Goal: Task Accomplishment & Management: Manage account settings

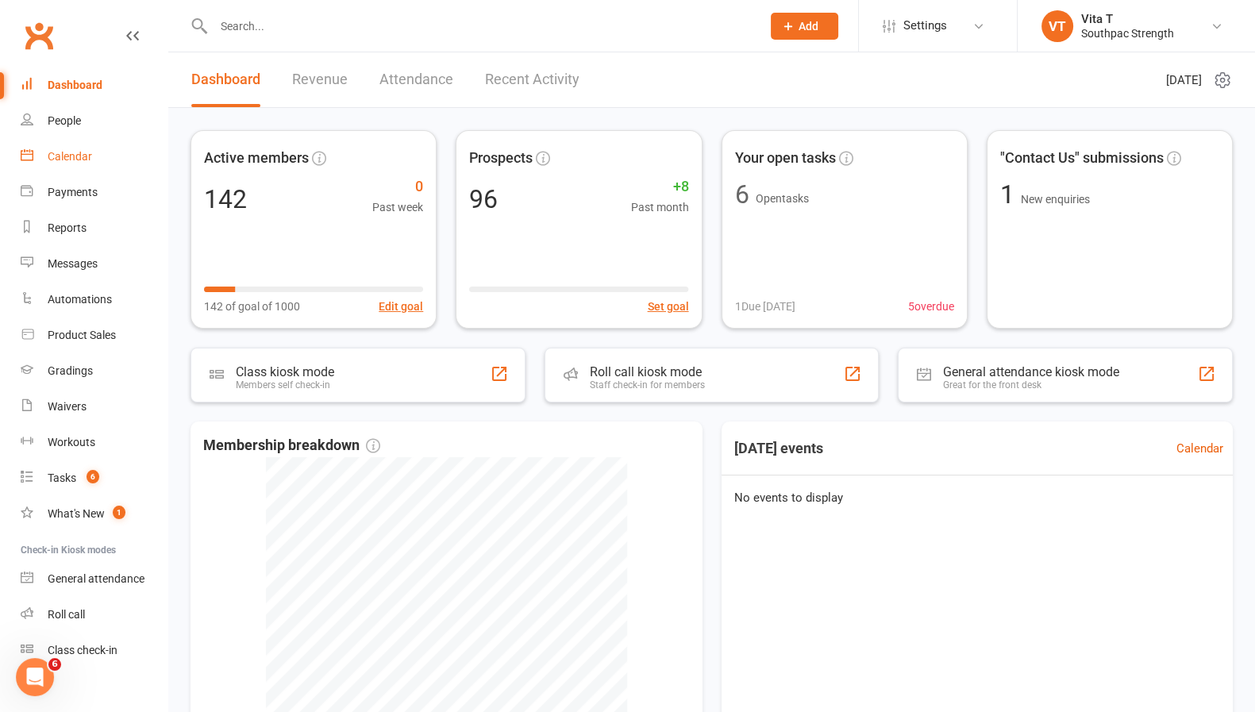
click at [58, 157] on div "Calendar" at bounding box center [70, 156] width 44 height 13
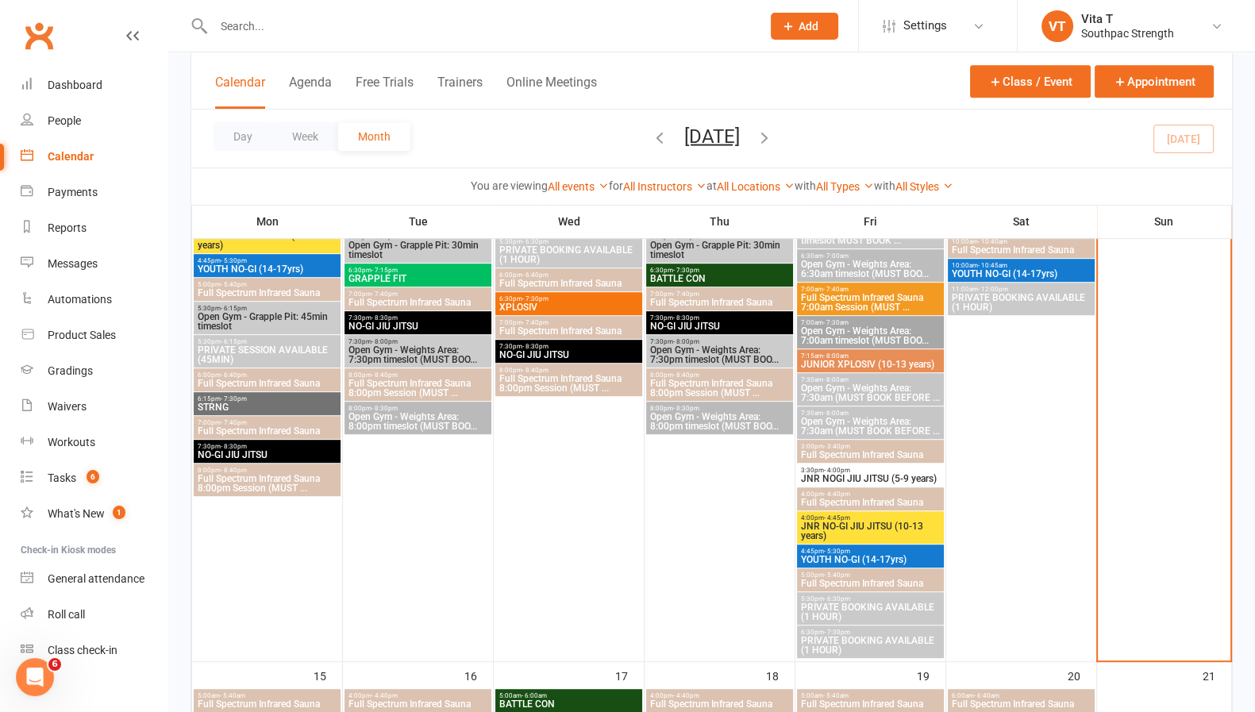
scroll to position [1232, 0]
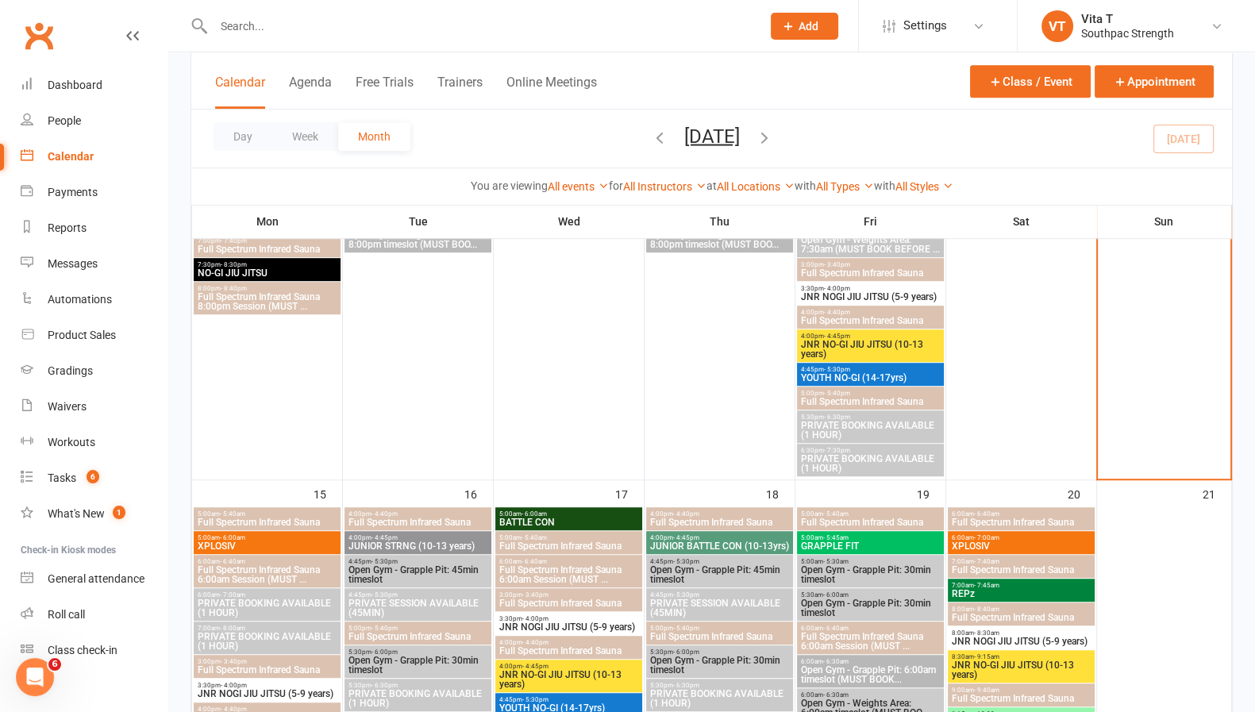
click at [302, 545] on span "XPLOSIV" at bounding box center [267, 546] width 140 height 10
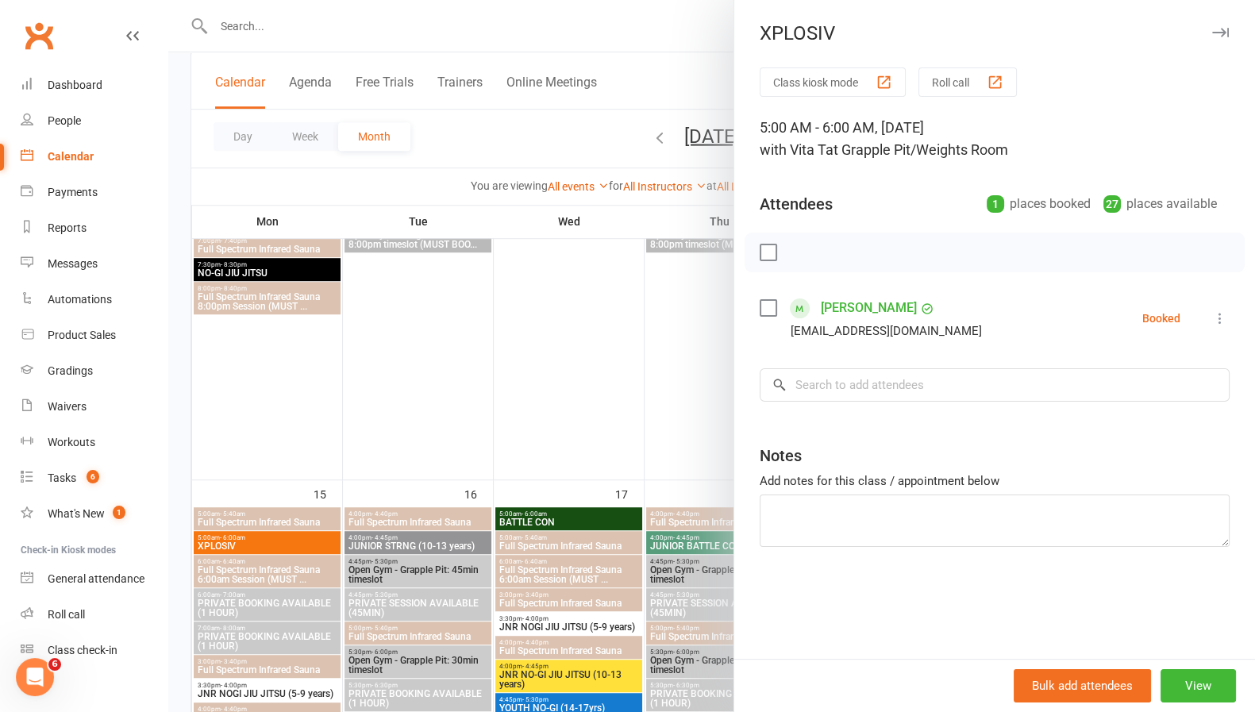
click at [1212, 321] on icon at bounding box center [1220, 318] width 16 height 16
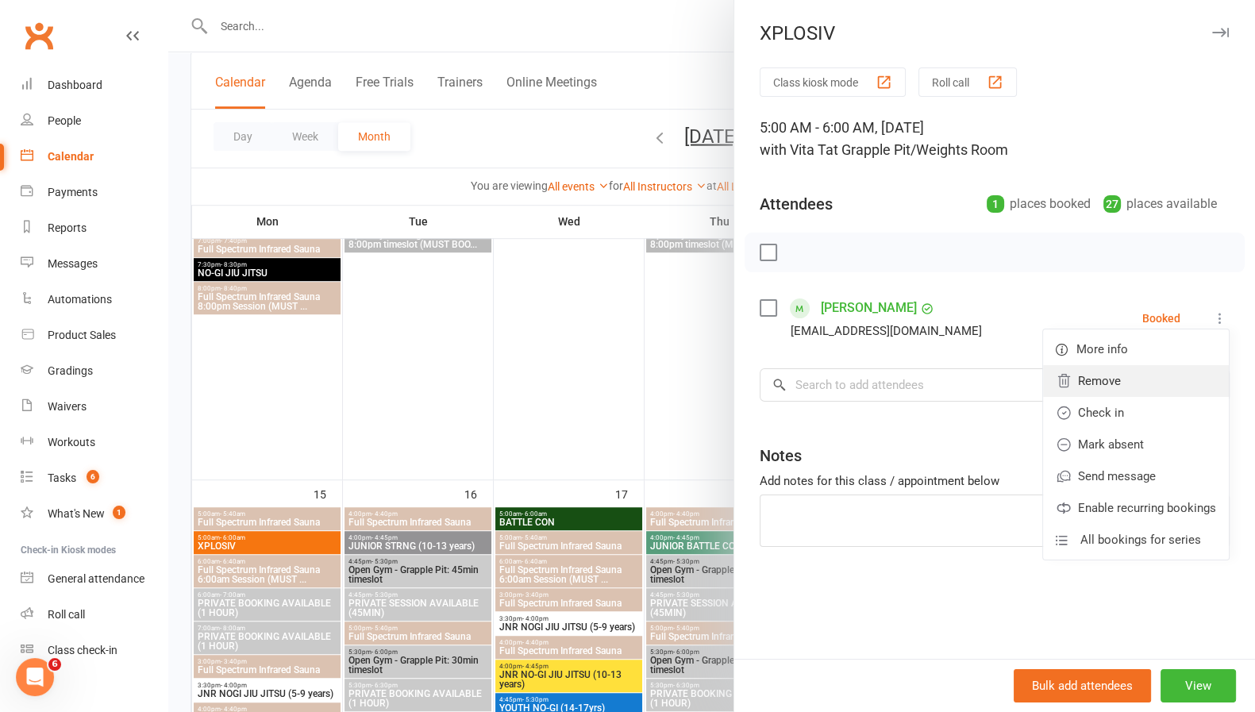
click at [1157, 378] on link "Remove" at bounding box center [1136, 381] width 186 height 32
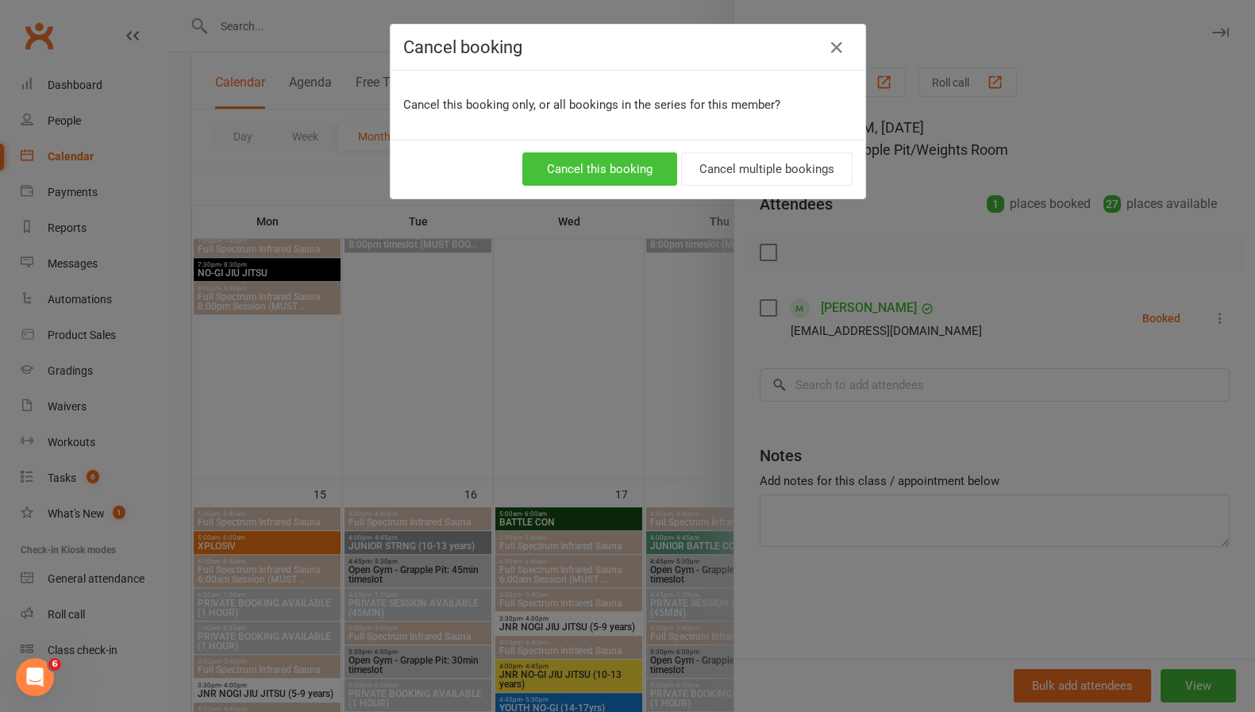
click at [624, 171] on button "Cancel this booking" at bounding box center [599, 168] width 155 height 33
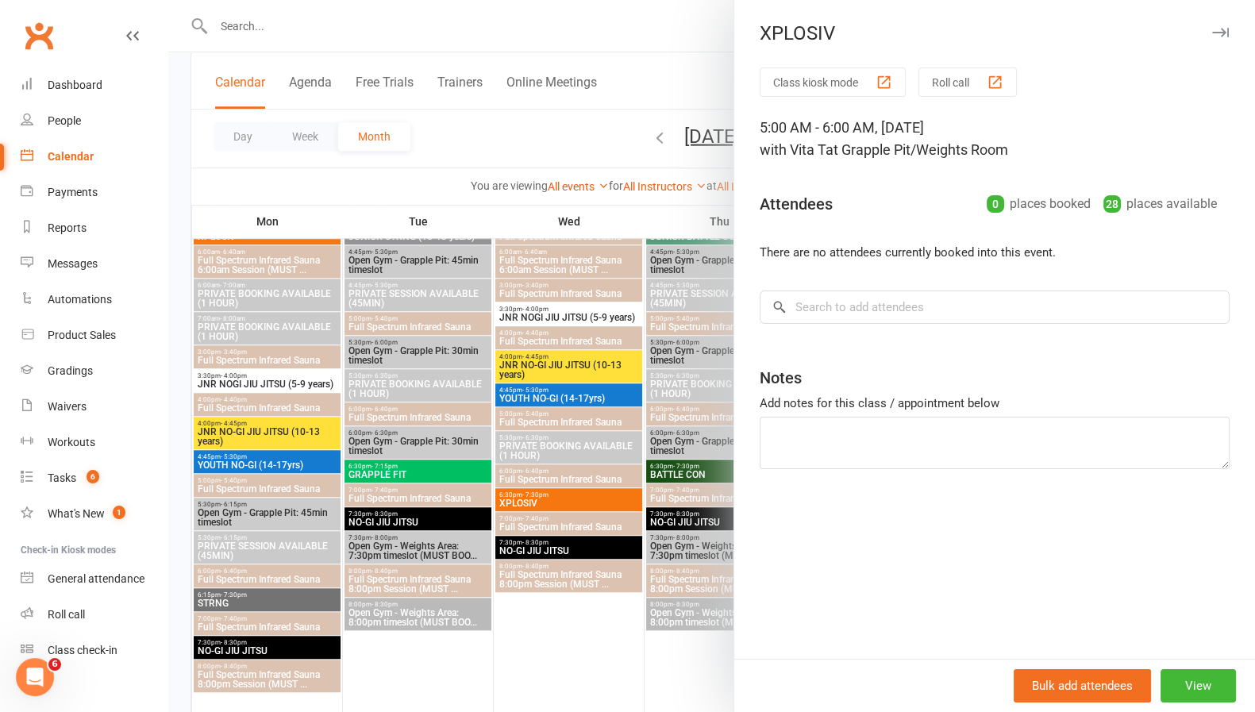
scroll to position [1549, 0]
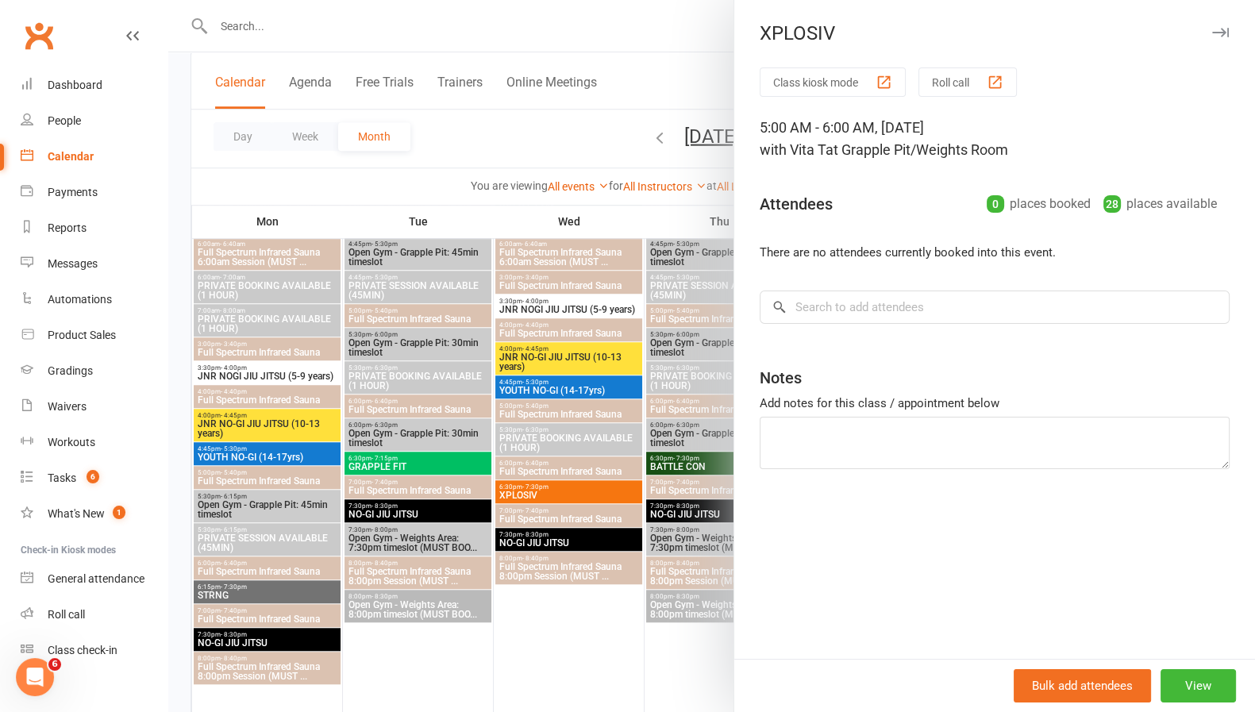
click at [278, 429] on div at bounding box center [711, 356] width 1087 height 712
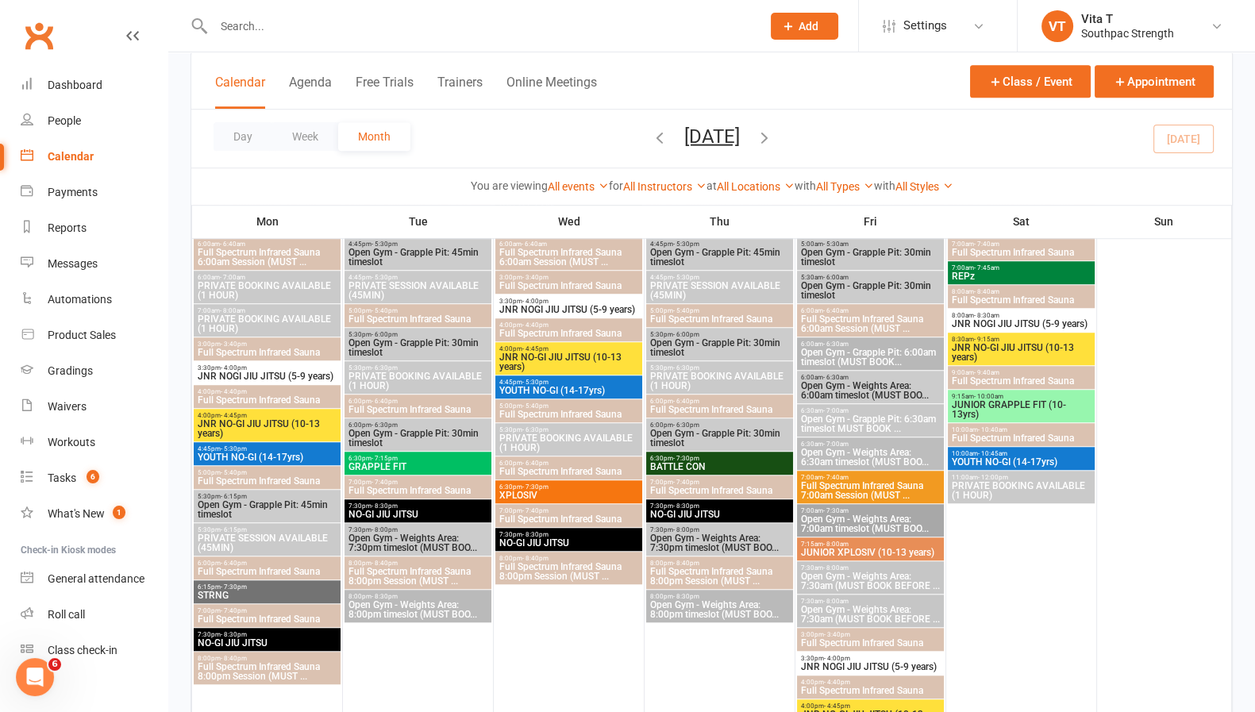
click at [278, 429] on span "JNR NO-GI JIU JITSU (10-13 years)" at bounding box center [267, 428] width 140 height 19
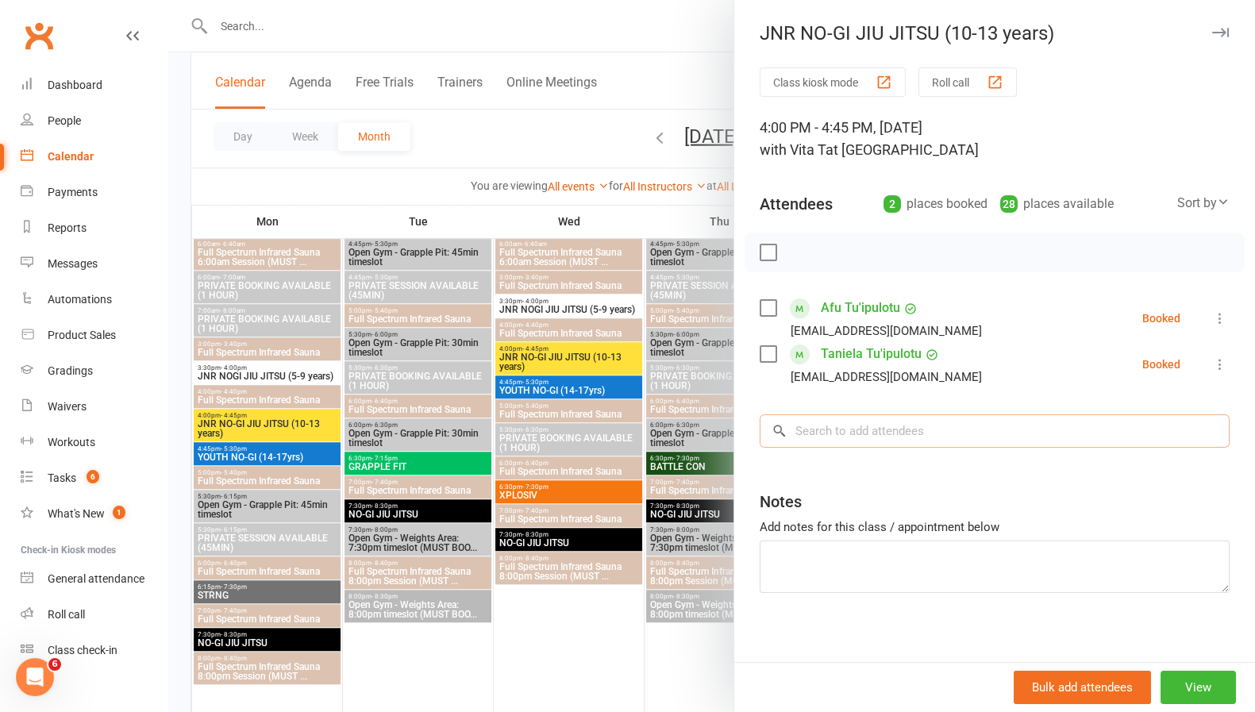
click at [823, 440] on input "search" at bounding box center [995, 430] width 470 height 33
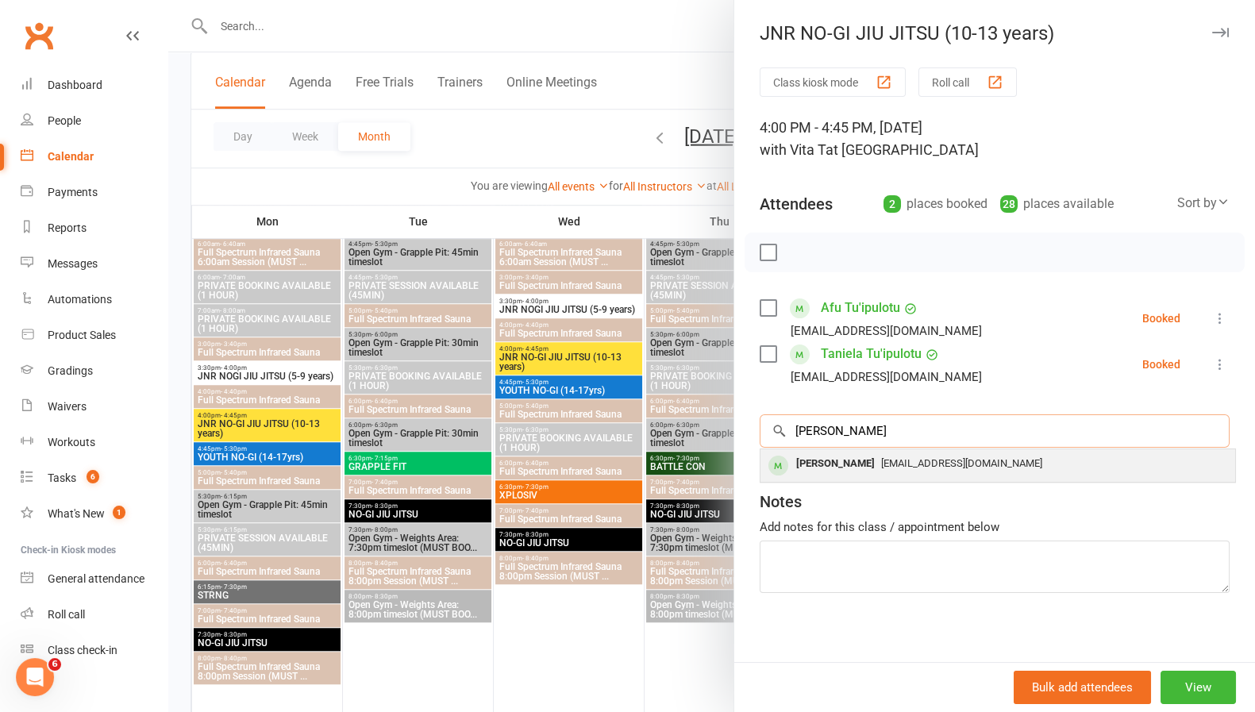
type input "[PERSON_NAME]"
click at [822, 468] on div "[PERSON_NAME]" at bounding box center [835, 463] width 91 height 23
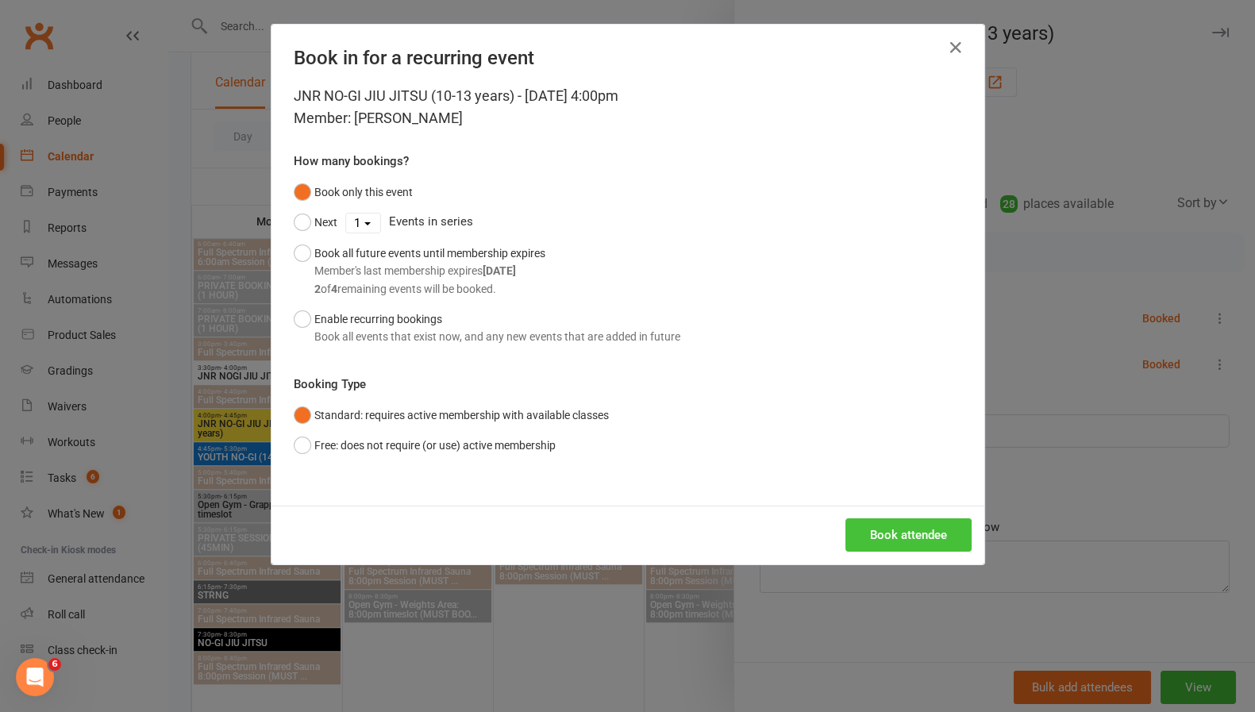
click at [866, 538] on button "Book attendee" at bounding box center [908, 534] width 126 height 33
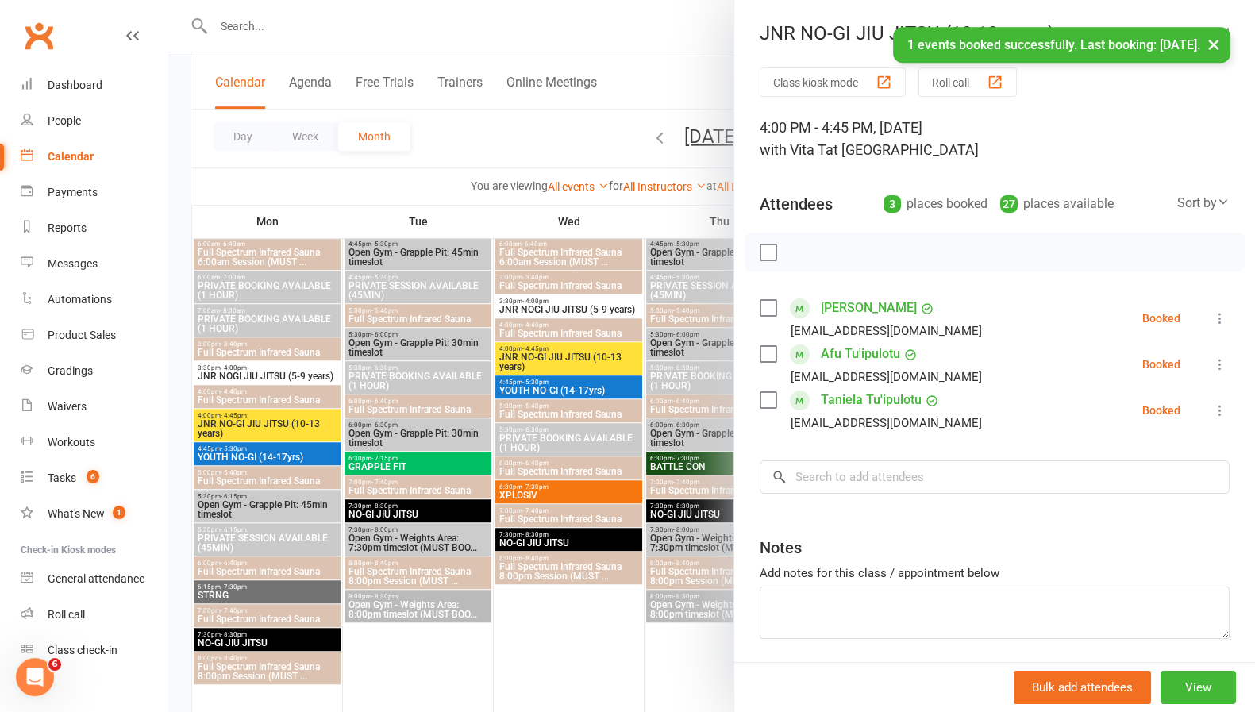
click at [244, 586] on div at bounding box center [711, 356] width 1087 height 712
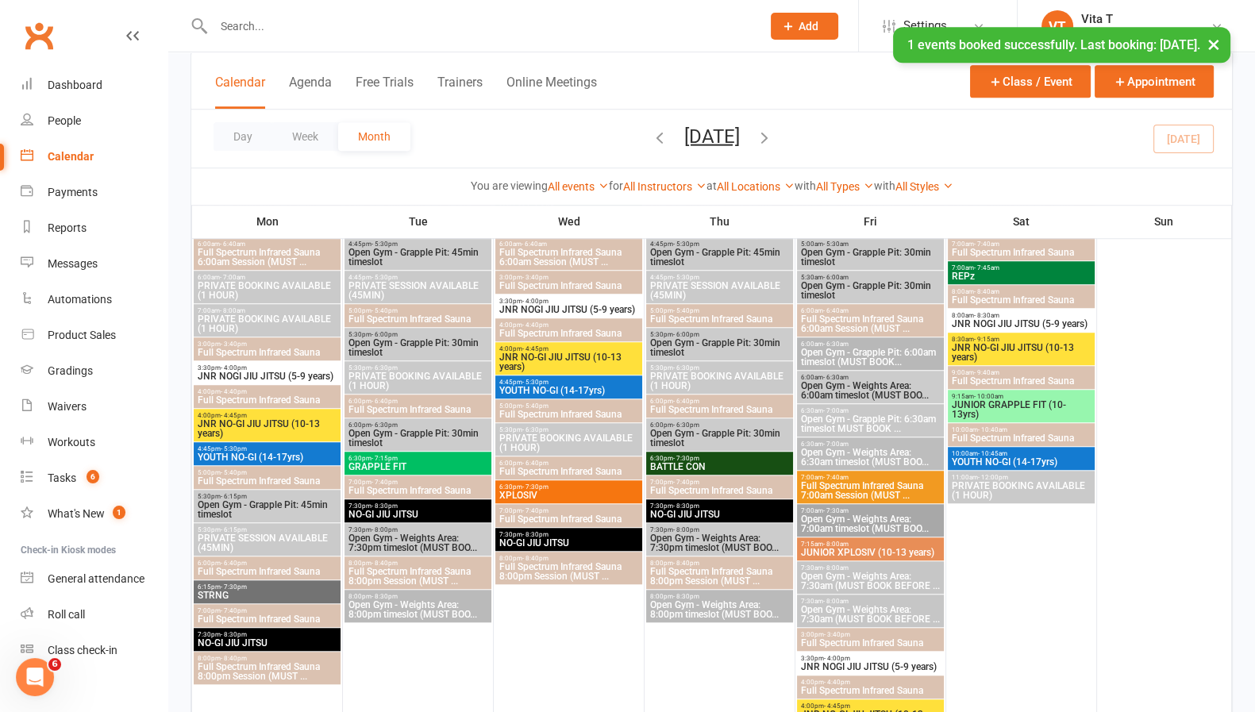
click at [244, 586] on span "- 7:30pm" at bounding box center [234, 586] width 26 height 7
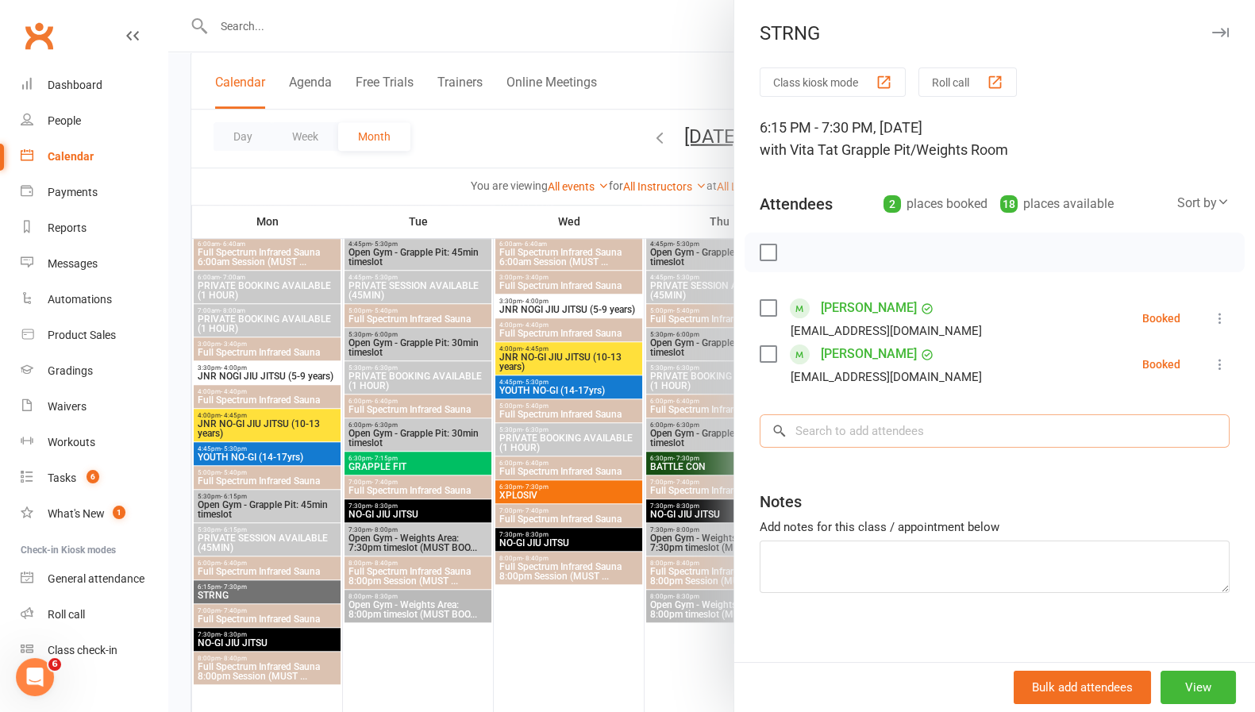
click at [945, 429] on input "search" at bounding box center [995, 430] width 470 height 33
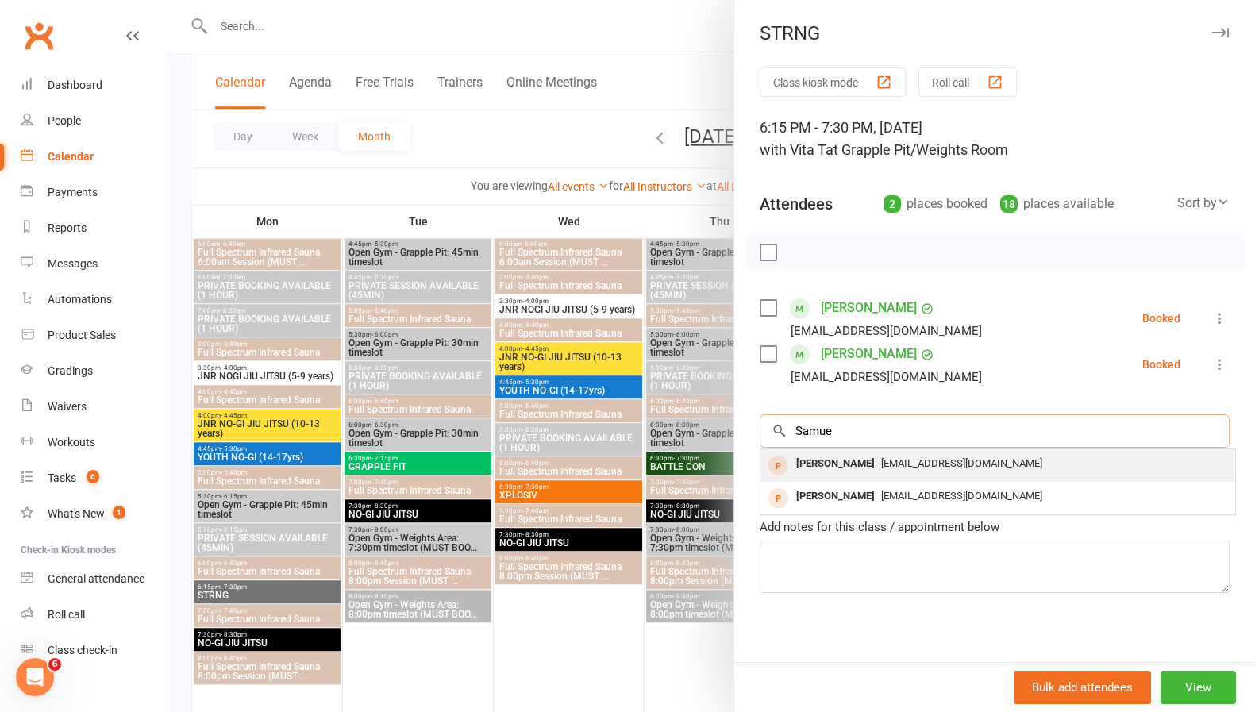
type input "Samue"
click at [935, 462] on span "[EMAIL_ADDRESS][DOMAIN_NAME]" at bounding box center [961, 463] width 161 height 12
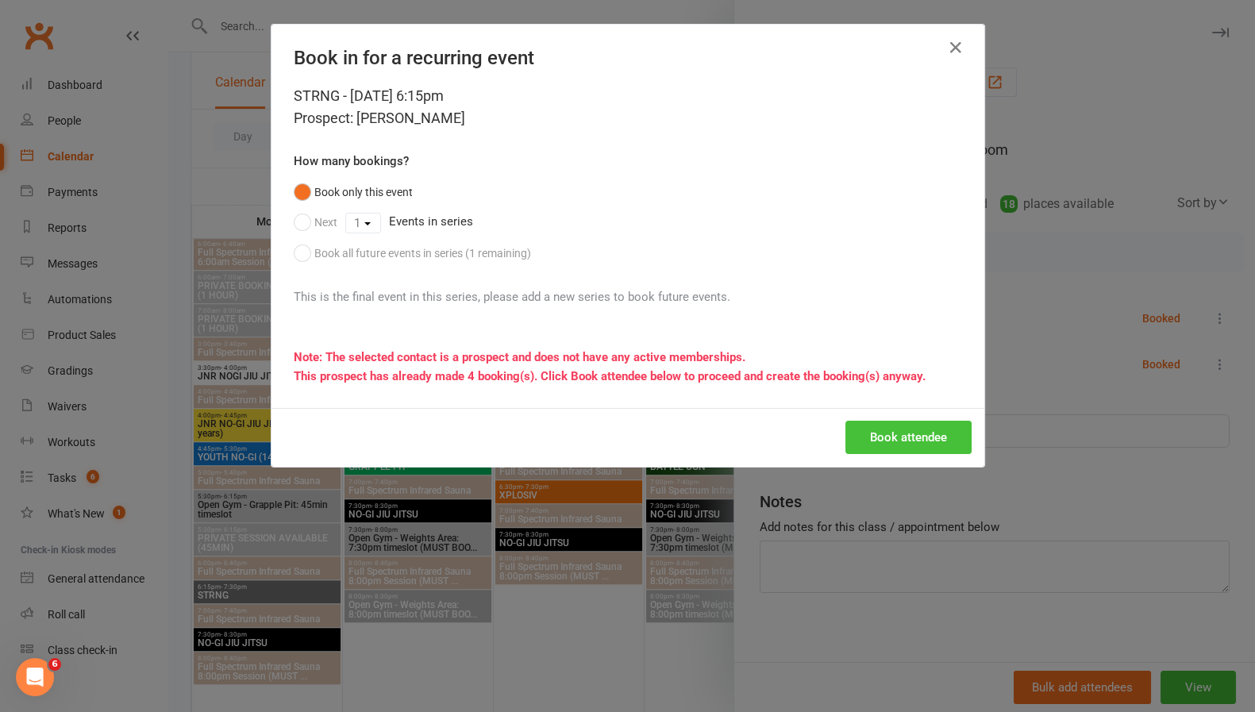
click at [926, 445] on button "Book attendee" at bounding box center [908, 437] width 126 height 33
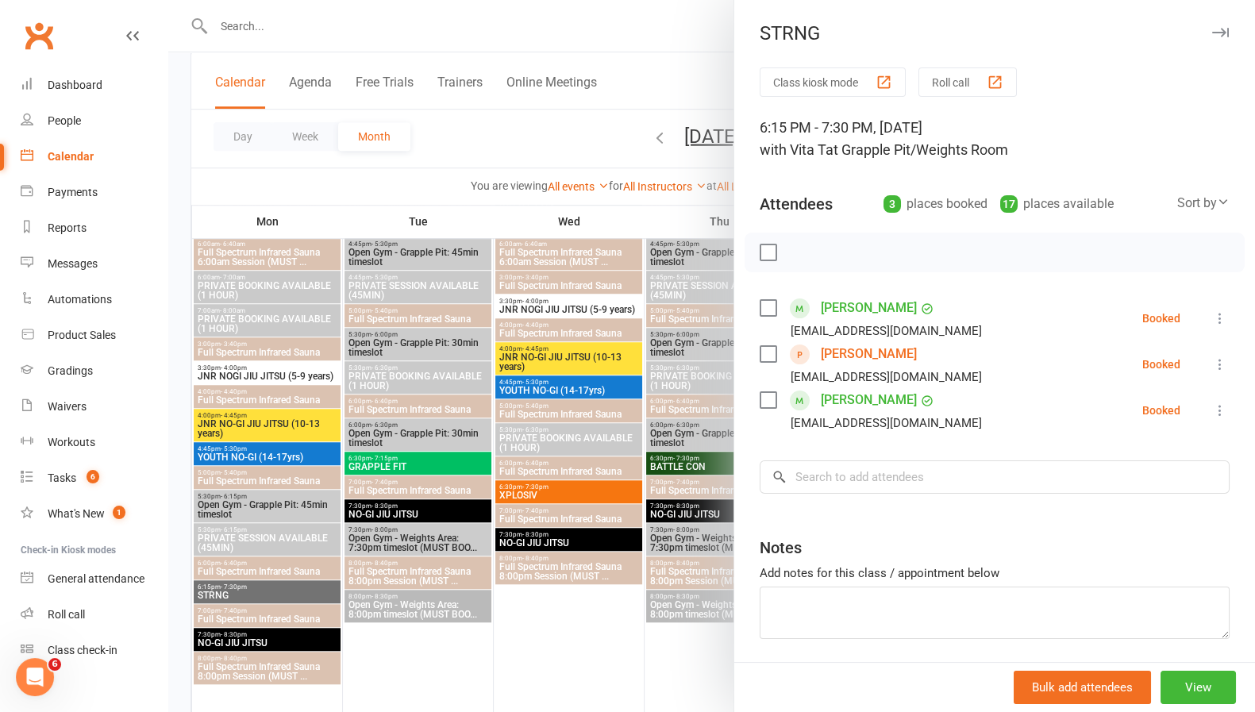
click at [579, 644] on div at bounding box center [711, 356] width 1087 height 712
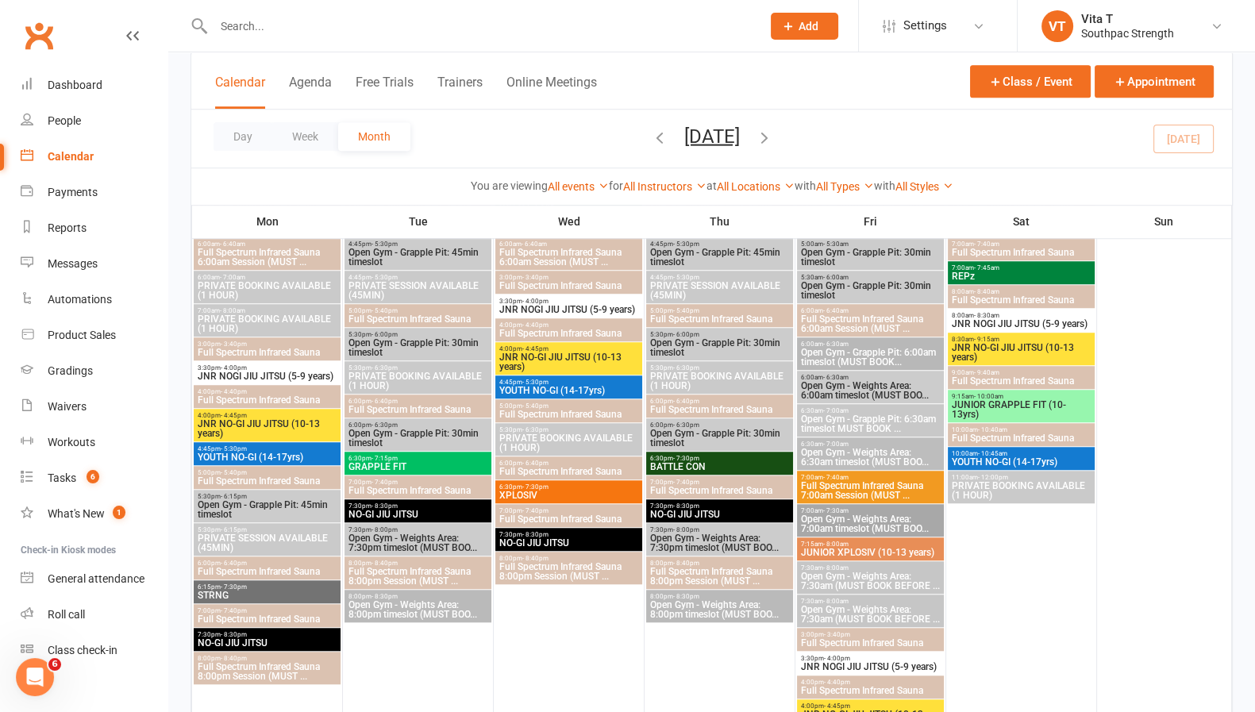
click at [398, 35] on input "text" at bounding box center [479, 26] width 541 height 22
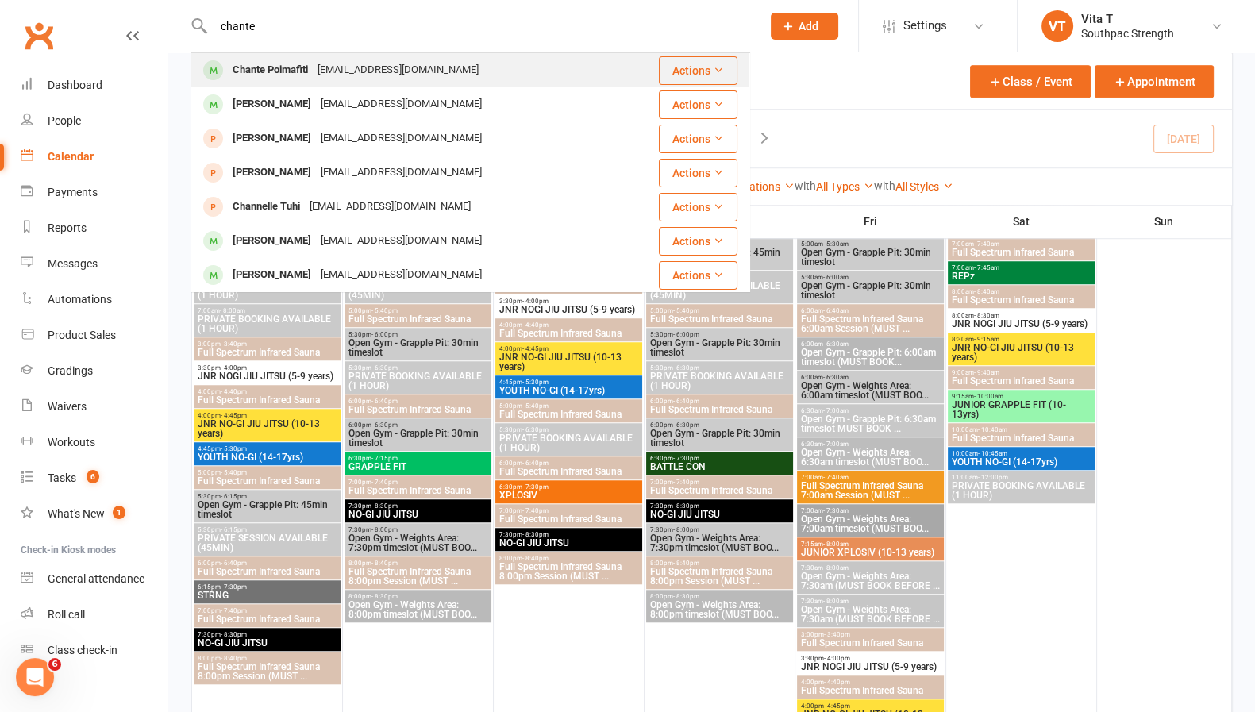
type input "chante"
click at [387, 63] on div "[EMAIL_ADDRESS][DOMAIN_NAME]" at bounding box center [398, 70] width 171 height 23
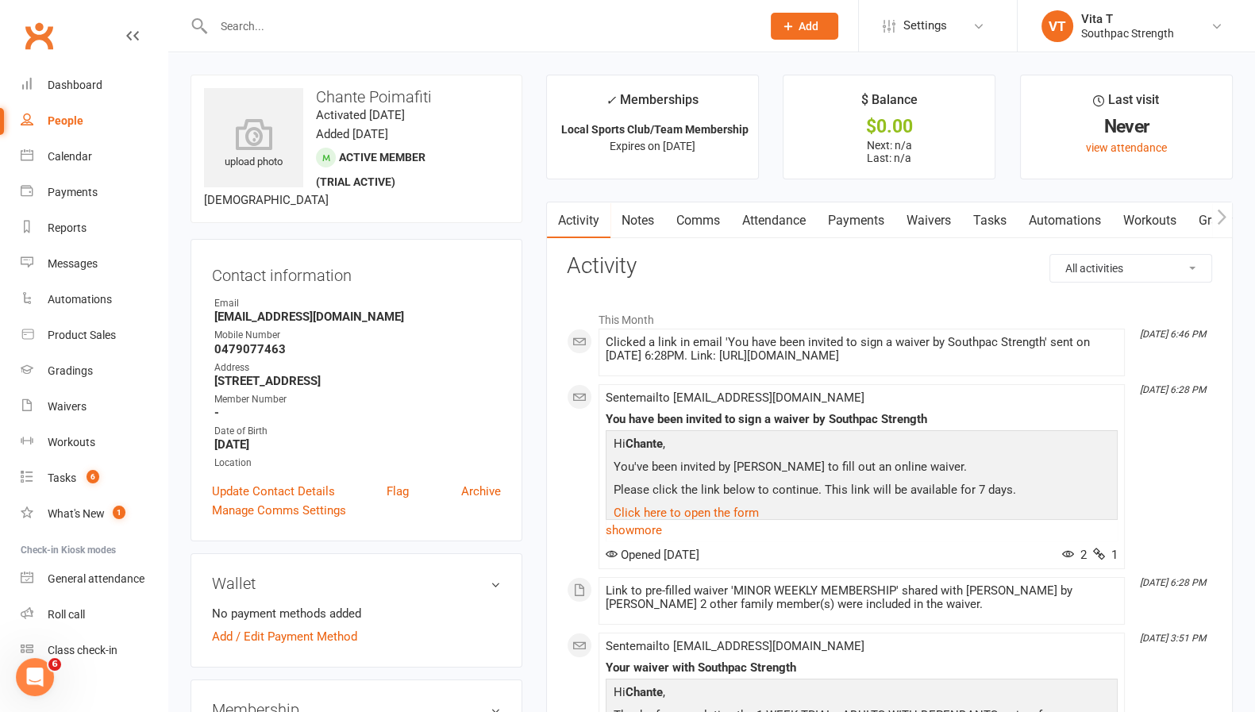
click at [924, 224] on link "Waivers" at bounding box center [928, 220] width 67 height 37
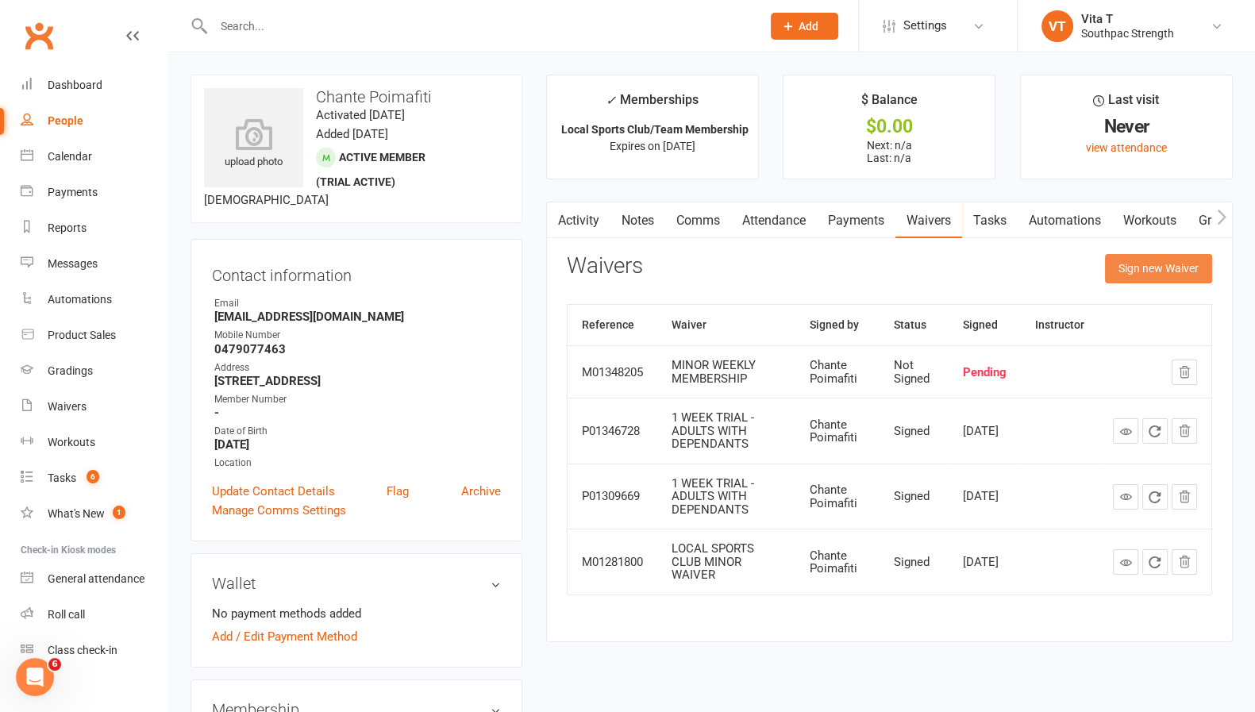
click at [1122, 275] on button "Sign new Waiver" at bounding box center [1158, 268] width 107 height 29
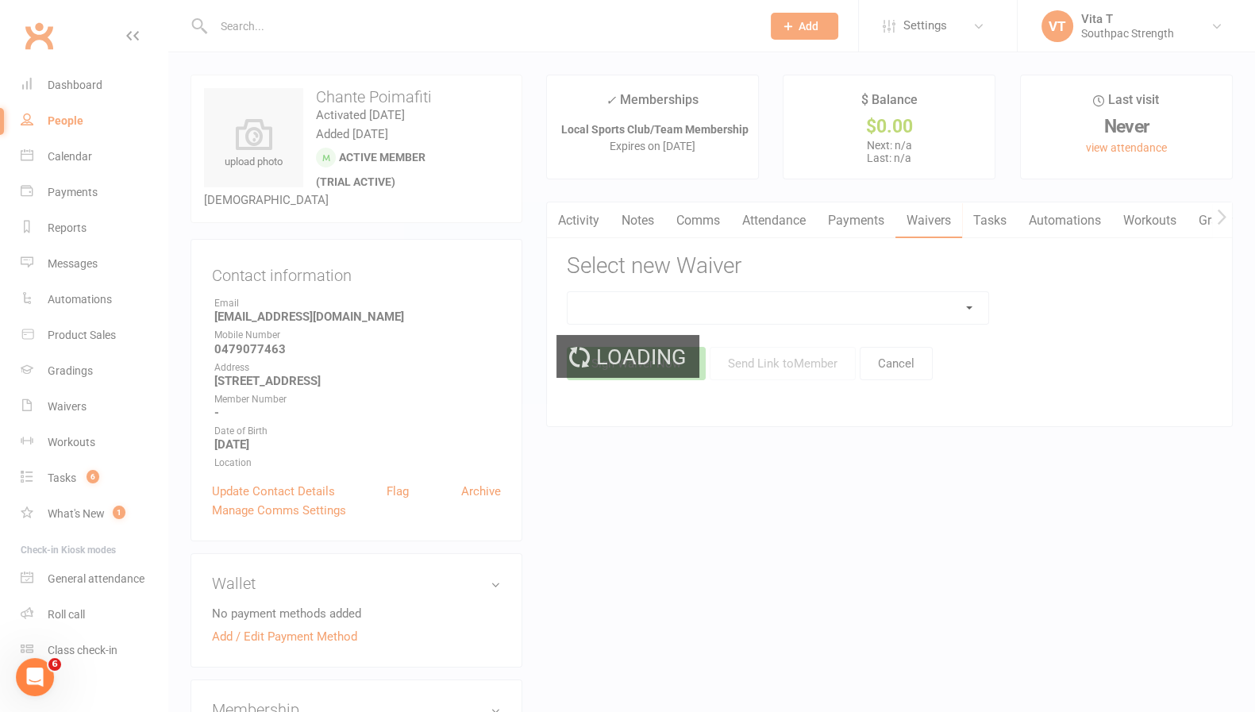
click at [1122, 275] on div "Loading" at bounding box center [627, 356] width 1255 height 712
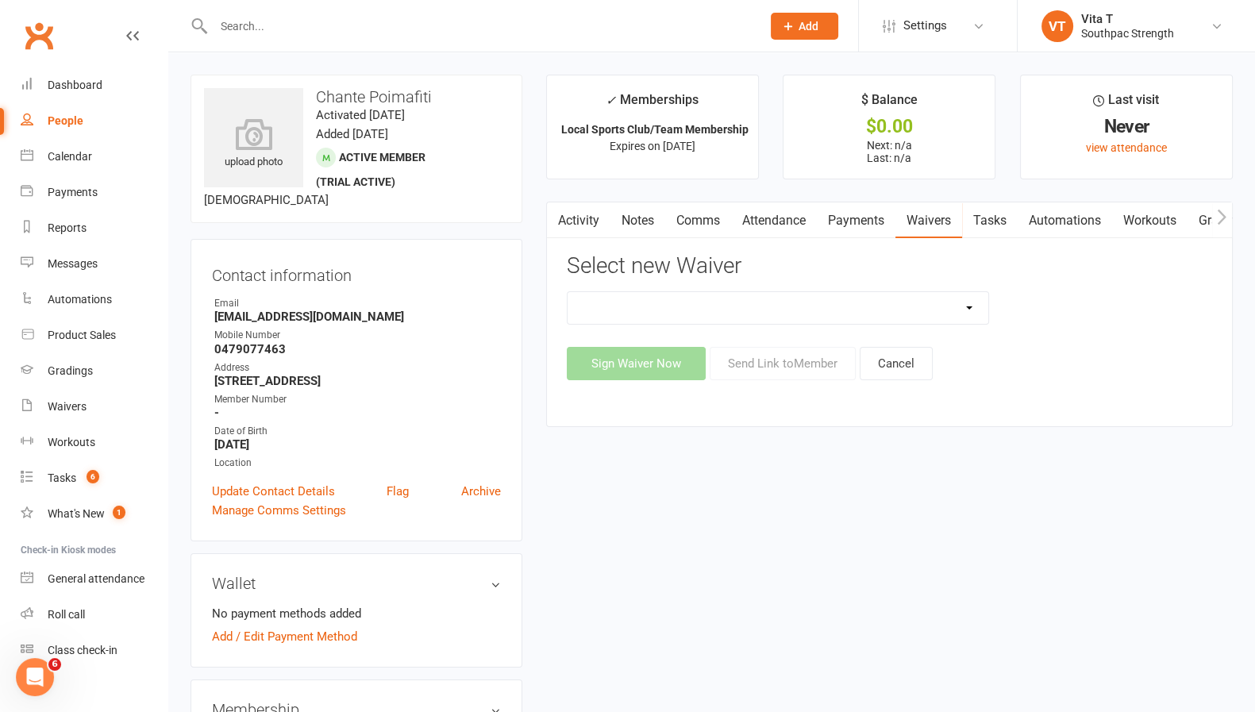
click at [868, 310] on select "1 WEEK TRIAL - ADULTS 1 WEEK TRIAL - ADULTS WITH DEPENDANTS 1 WEEK TRIAL - SUPP…" at bounding box center [778, 308] width 421 height 32
select select "12997"
click at [568, 292] on select "1 WEEK TRIAL - ADULTS 1 WEEK TRIAL - ADULTS WITH DEPENDANTS 1 WEEK TRIAL - SUPP…" at bounding box center [778, 308] width 421 height 32
click at [676, 357] on button "Sign Waiver Now" at bounding box center [636, 363] width 139 height 33
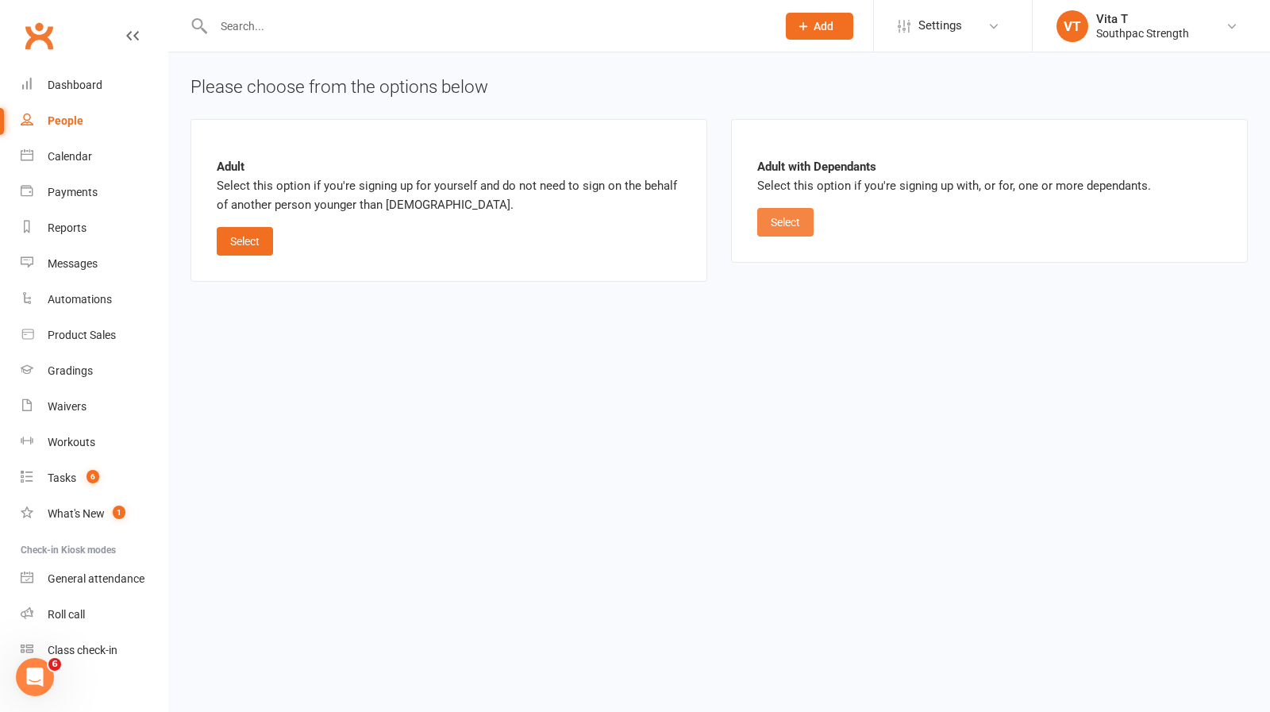
click at [791, 229] on button "Select" at bounding box center [785, 222] width 56 height 29
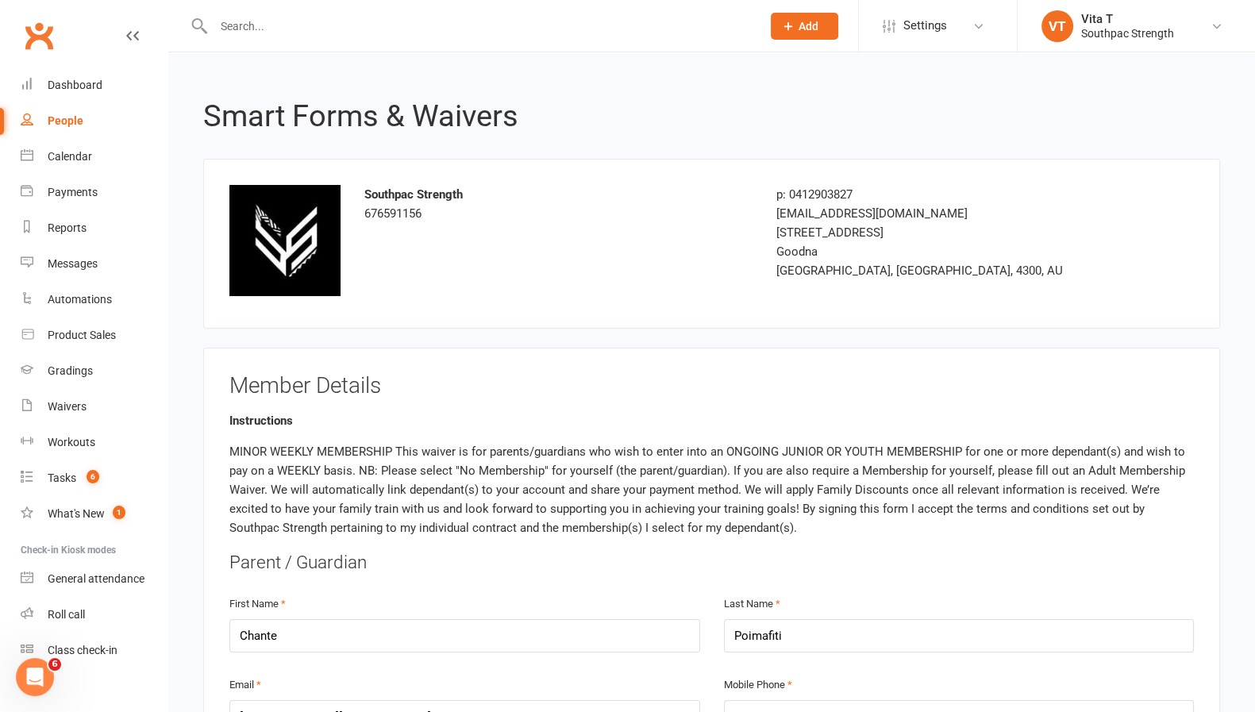
drag, startPoint x: 1263, startPoint y: 60, endPoint x: 904, endPoint y: 124, distance: 364.4
click at [904, 124] on h2 "Smart Forms & Waivers" at bounding box center [711, 116] width 1017 height 33
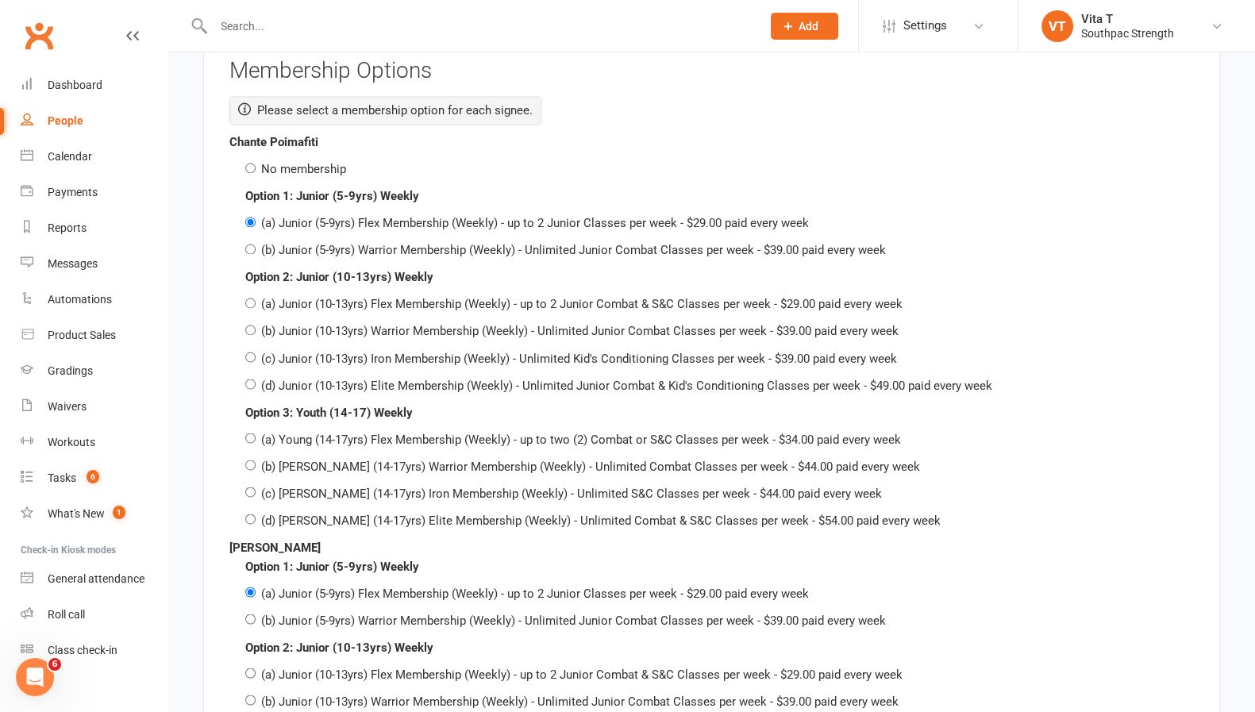
scroll to position [3397, 0]
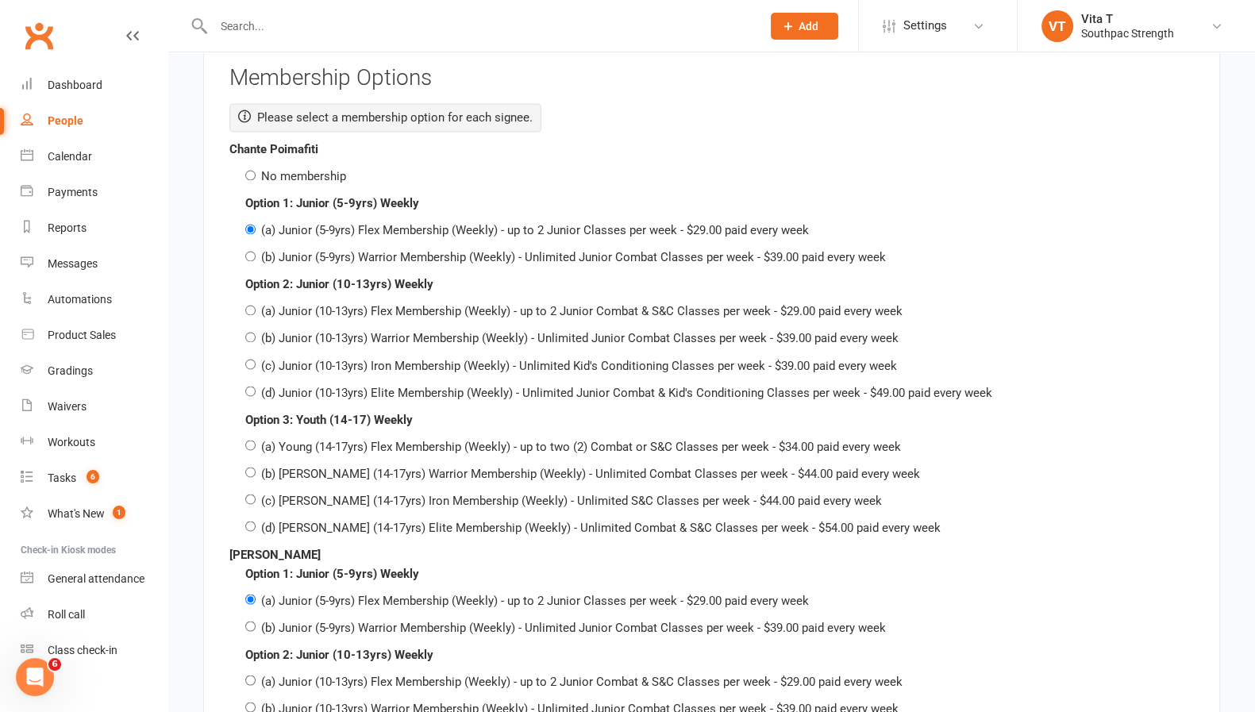
click at [256, 167] on div "No membership" at bounding box center [719, 176] width 949 height 19
click at [249, 170] on input "No membership" at bounding box center [250, 175] width 10 height 10
radio input "true"
radio input "false"
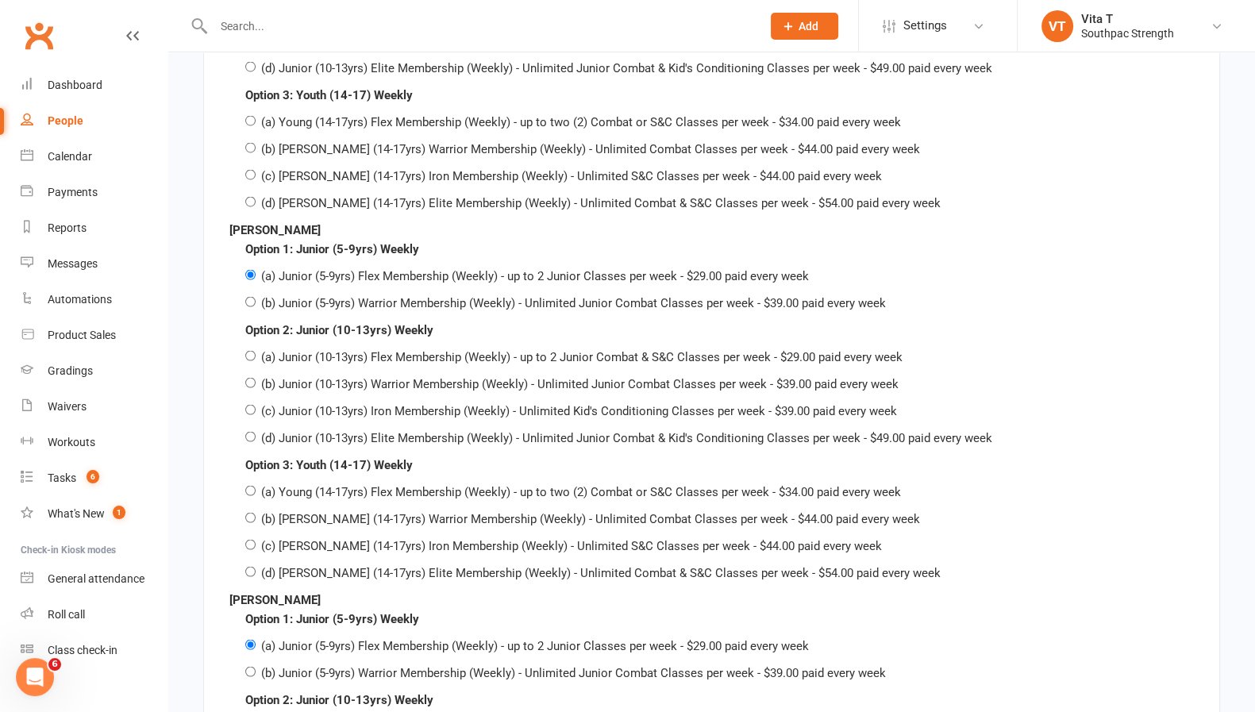
scroll to position [3729, 0]
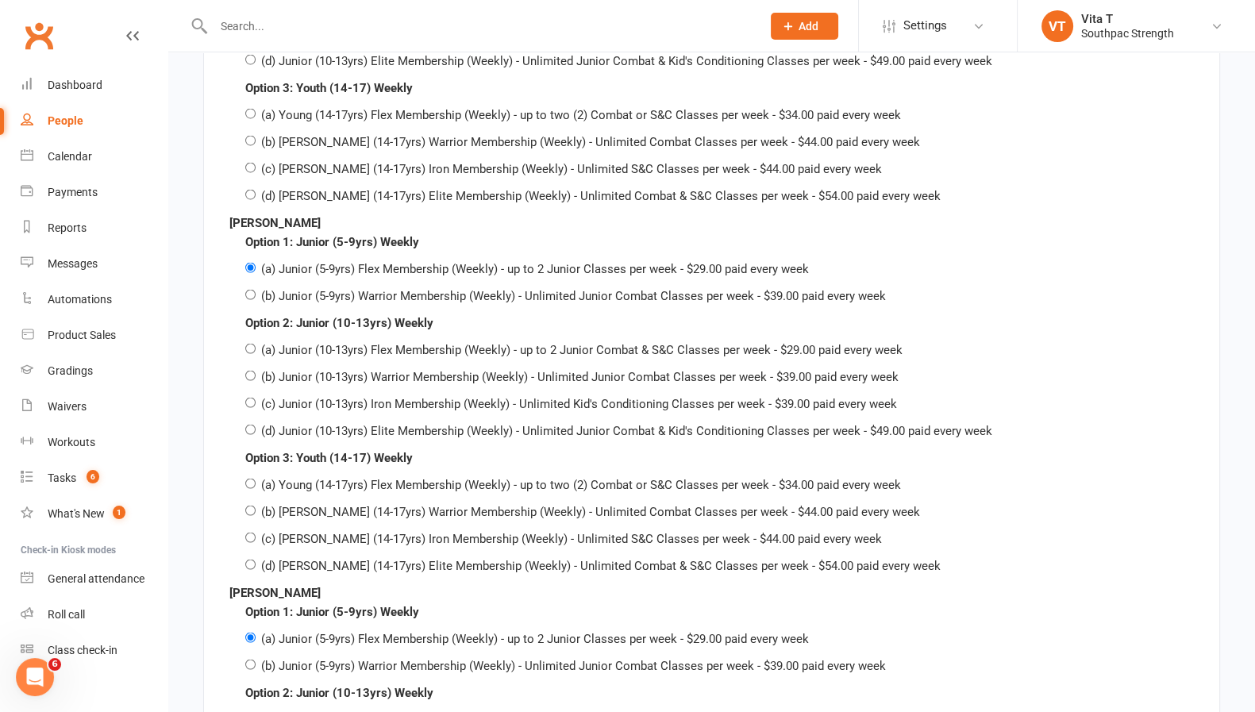
click at [1168, 313] on div "[MEDICAL_DATA]: Junior (10-13yrs) Weekly (a) Junior (10-13yrs) Flex Membership …" at bounding box center [711, 376] width 964 height 127
click at [248, 343] on input "(a) Junior (10-13yrs) Flex Membership (Weekly) - up to 2 Junior Combat & S&C Cl…" at bounding box center [250, 348] width 10 height 10
radio input "true"
radio input "false"
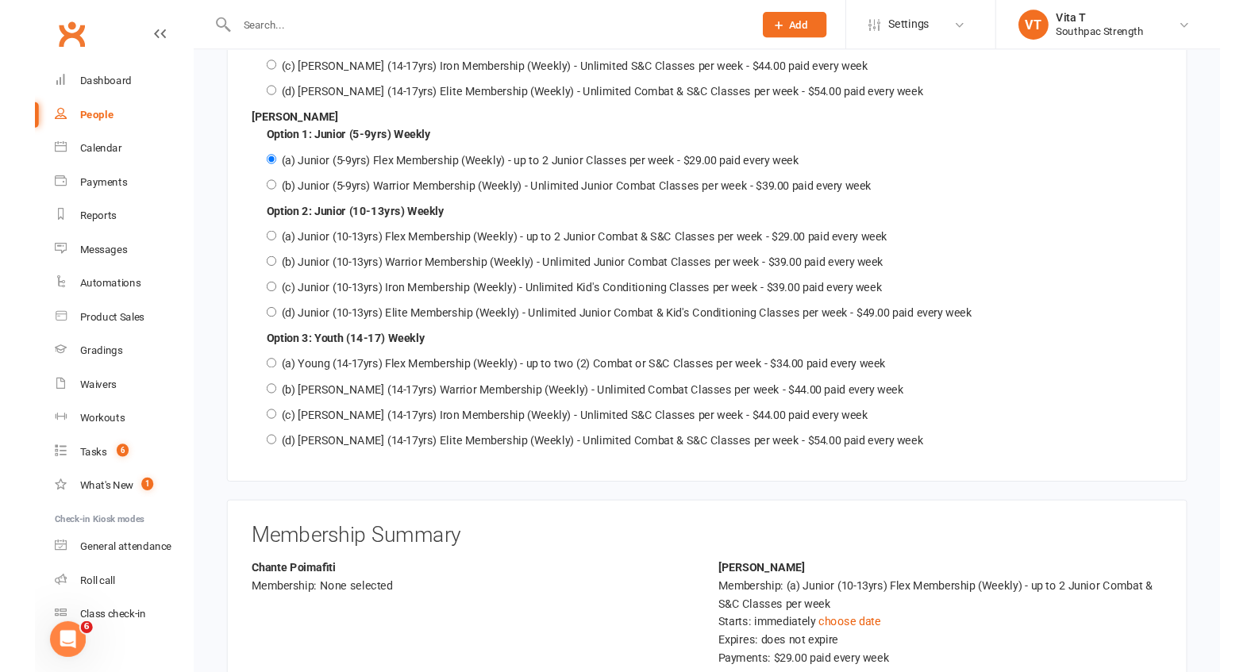
scroll to position [4205, 0]
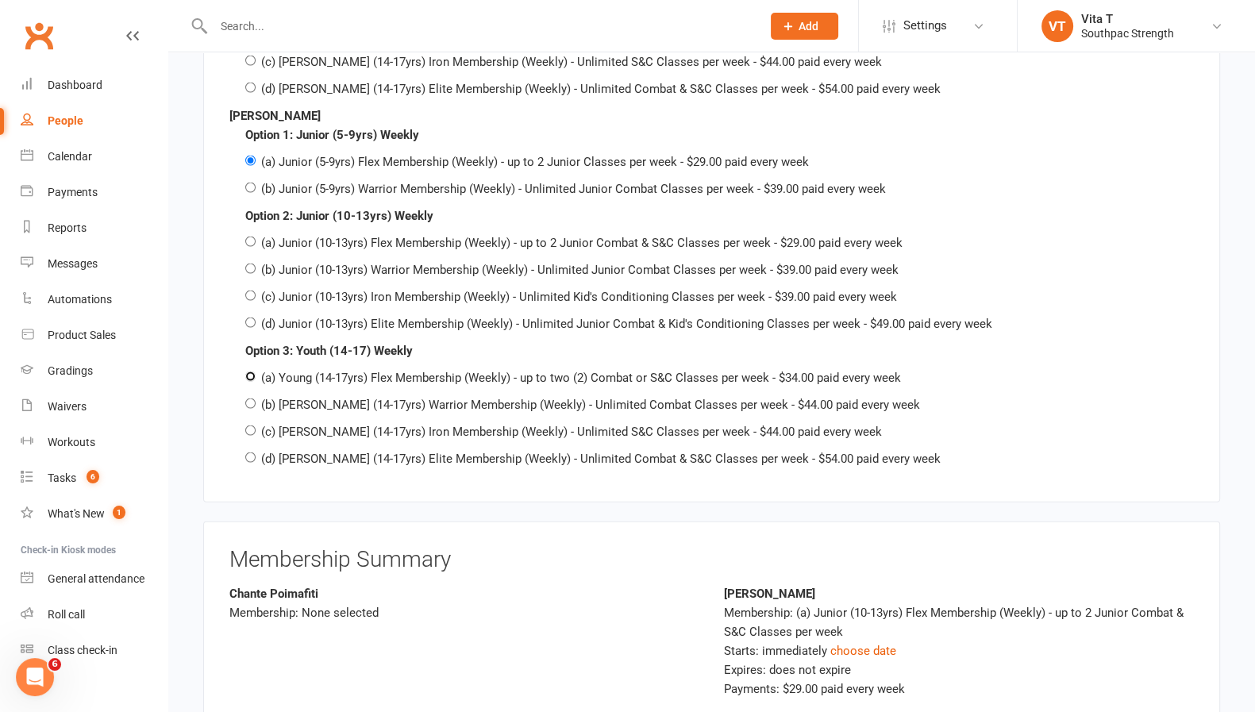
click at [246, 371] on input "(a) Young (14-17yrs) Flex Membership (Weekly) - up to two (2) Combat or S&C Cla…" at bounding box center [250, 376] width 10 height 10
radio input "true"
radio input "false"
click at [1114, 233] on div "(a) Junior (10-13yrs) Flex Membership (Weekly) - up to 2 Junior Combat & S&C Cl…" at bounding box center [719, 242] width 949 height 19
click at [1198, 21] on link "VT Vita T Southpac Strength" at bounding box center [1136, 26] width 190 height 32
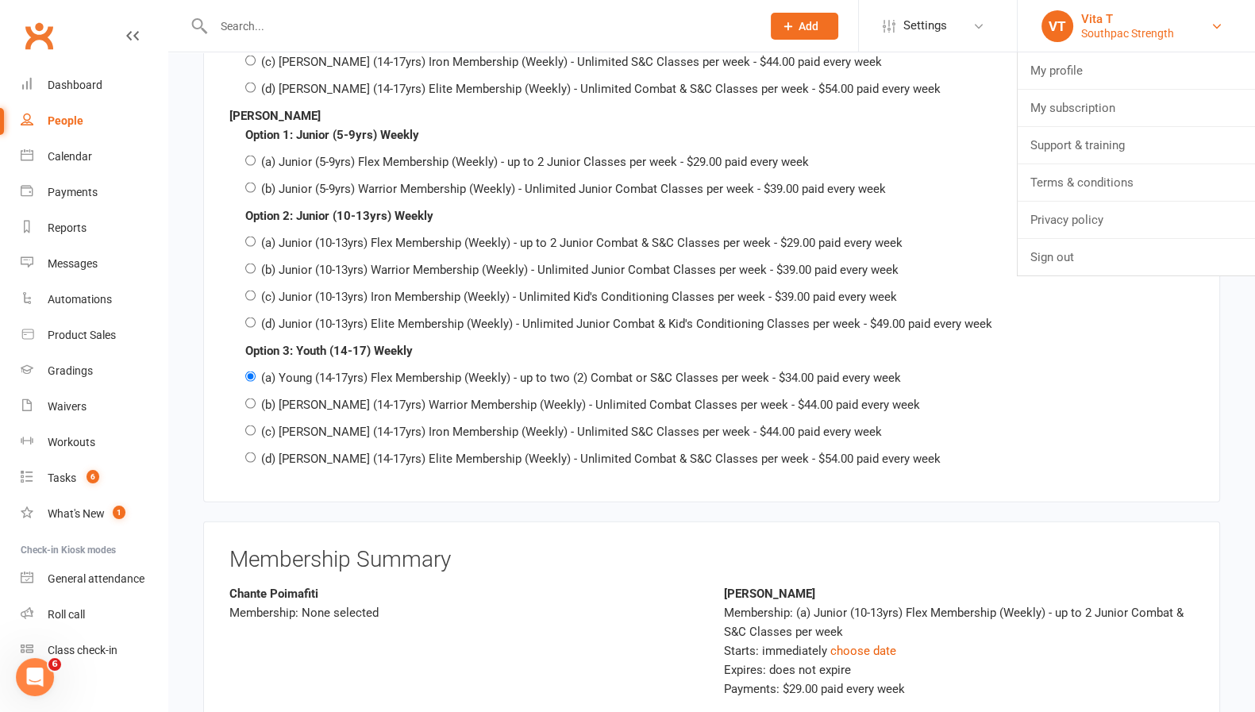
click at [1198, 21] on link "VT Vita T Southpac Strength" at bounding box center [1136, 26] width 190 height 32
click at [1119, 252] on link "Sign out" at bounding box center [1136, 257] width 237 height 37
